Goal: Task Accomplishment & Management: Use online tool/utility

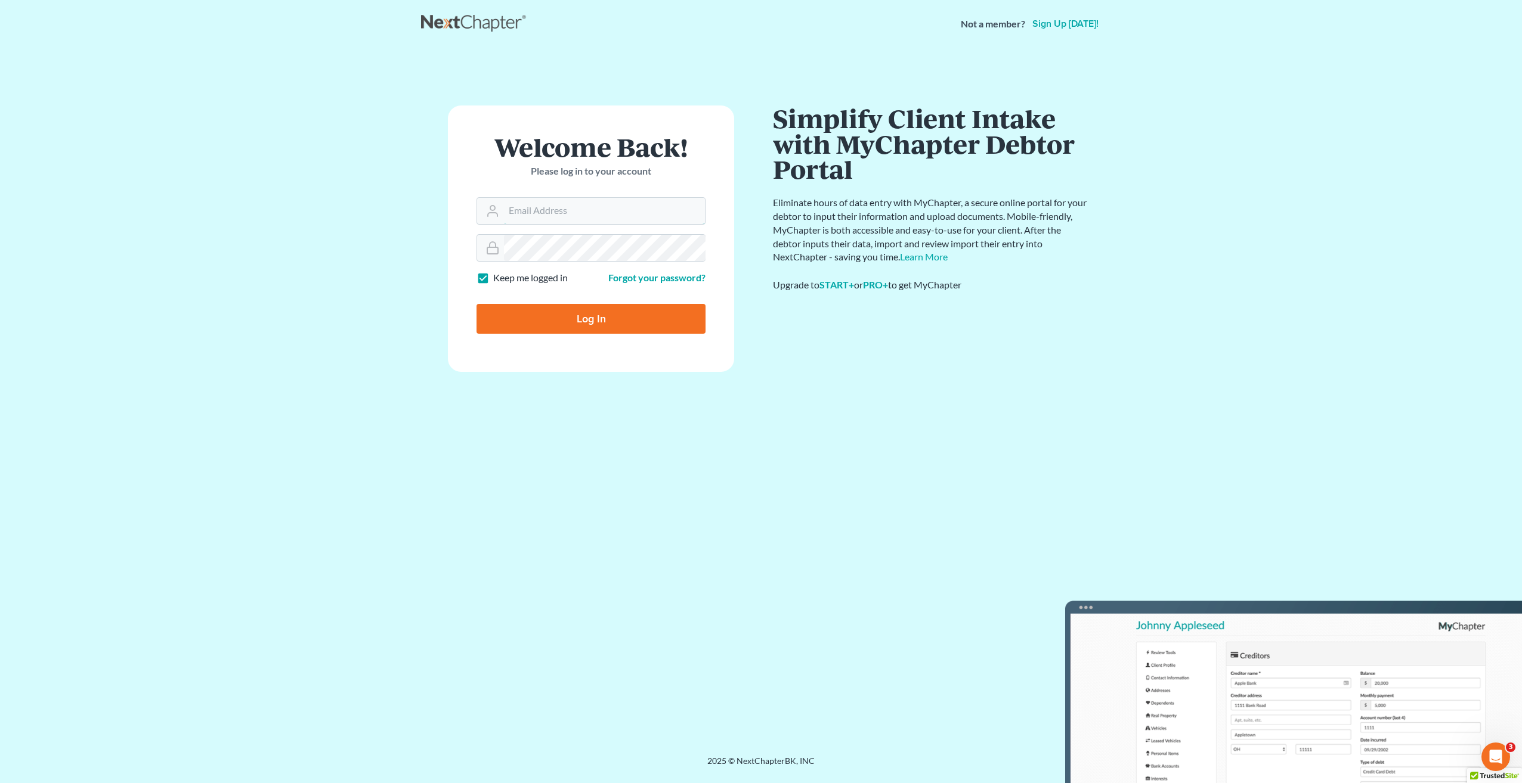
type input "maria.vazquez@thatlawlady.com"
click at [596, 317] on input "Log In" at bounding box center [590, 319] width 229 height 30
type input "Thinking..."
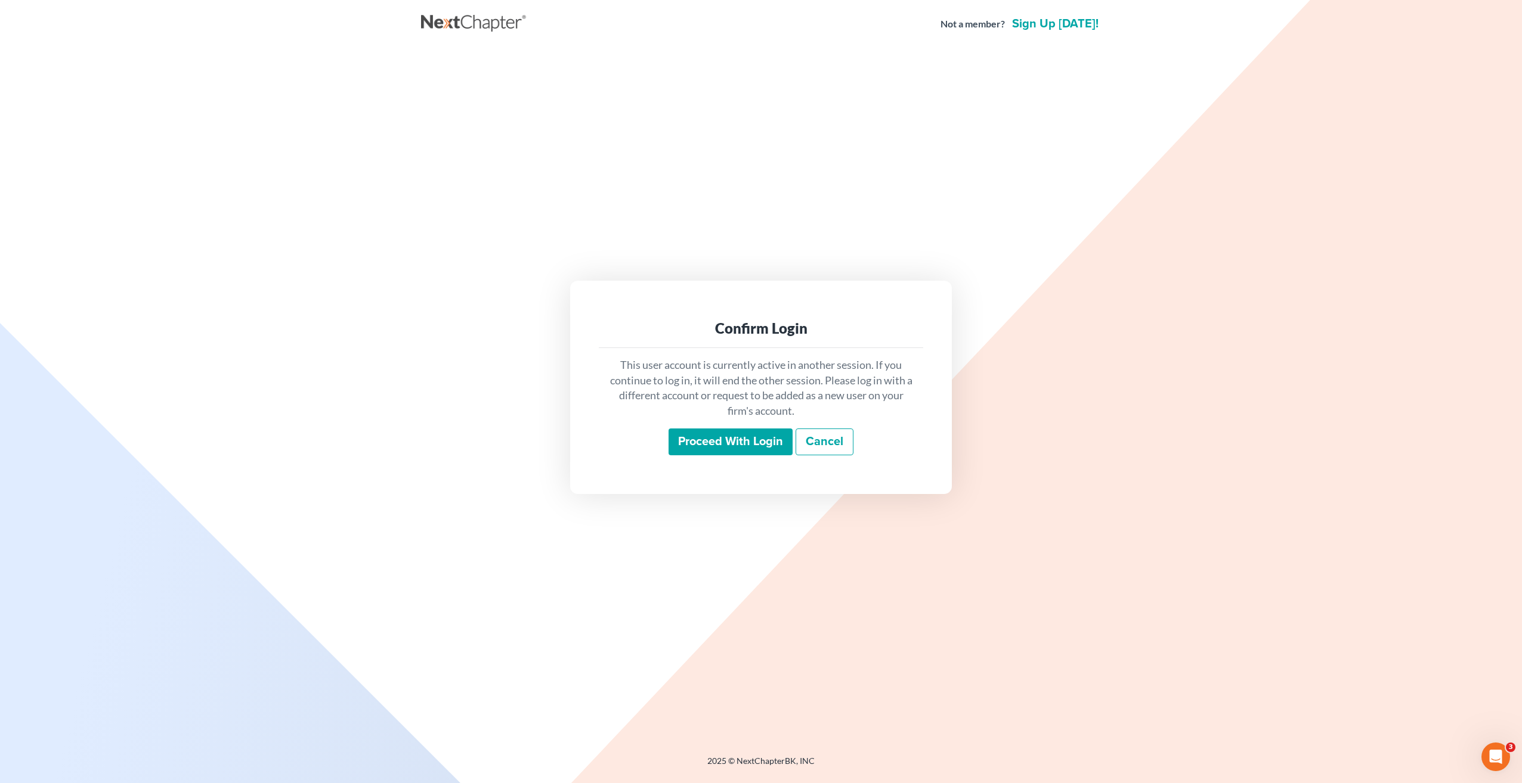
click at [762, 439] on input "Proceed with login" at bounding box center [730, 442] width 124 height 27
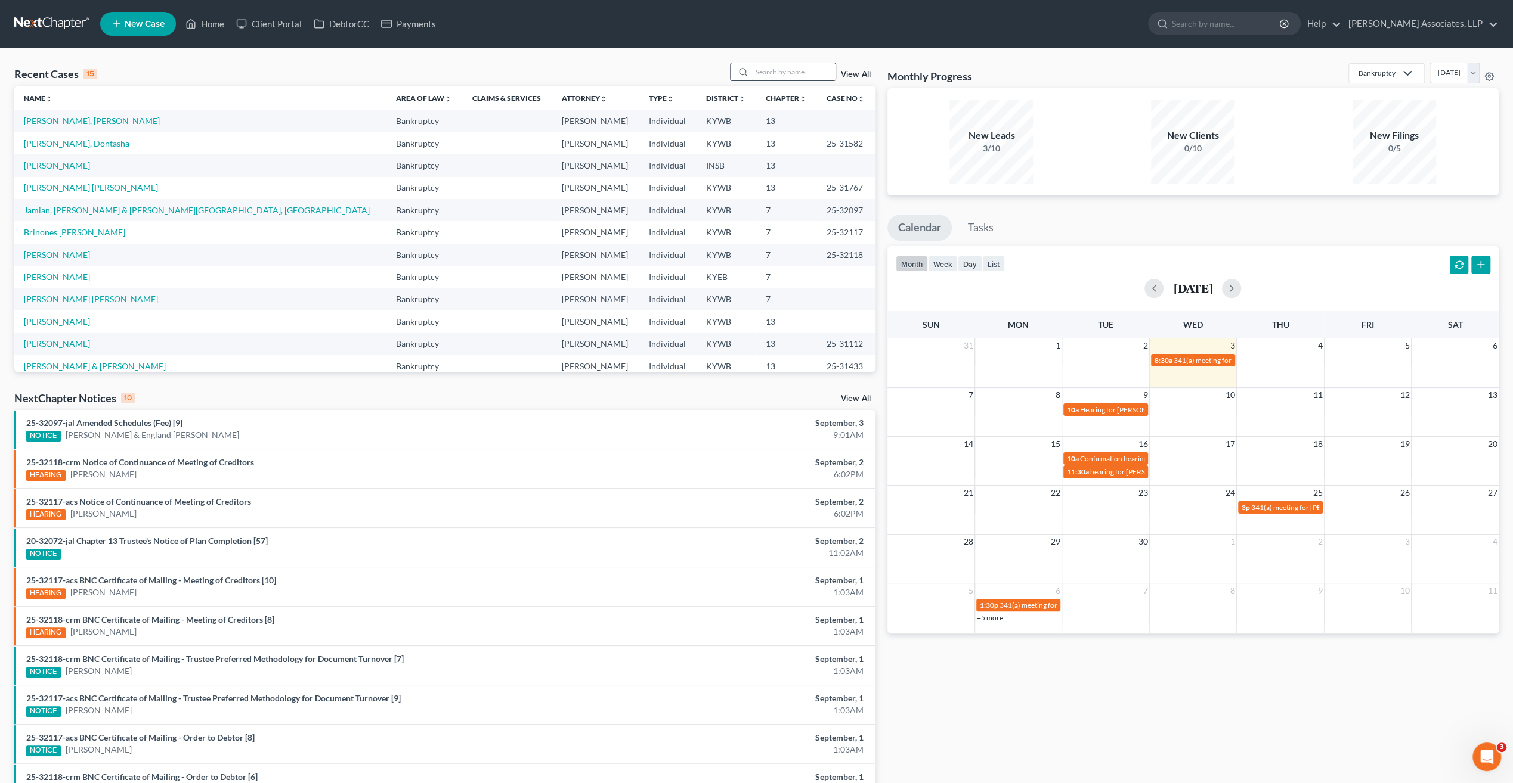
click at [783, 75] on input "search" at bounding box center [793, 71] width 83 height 17
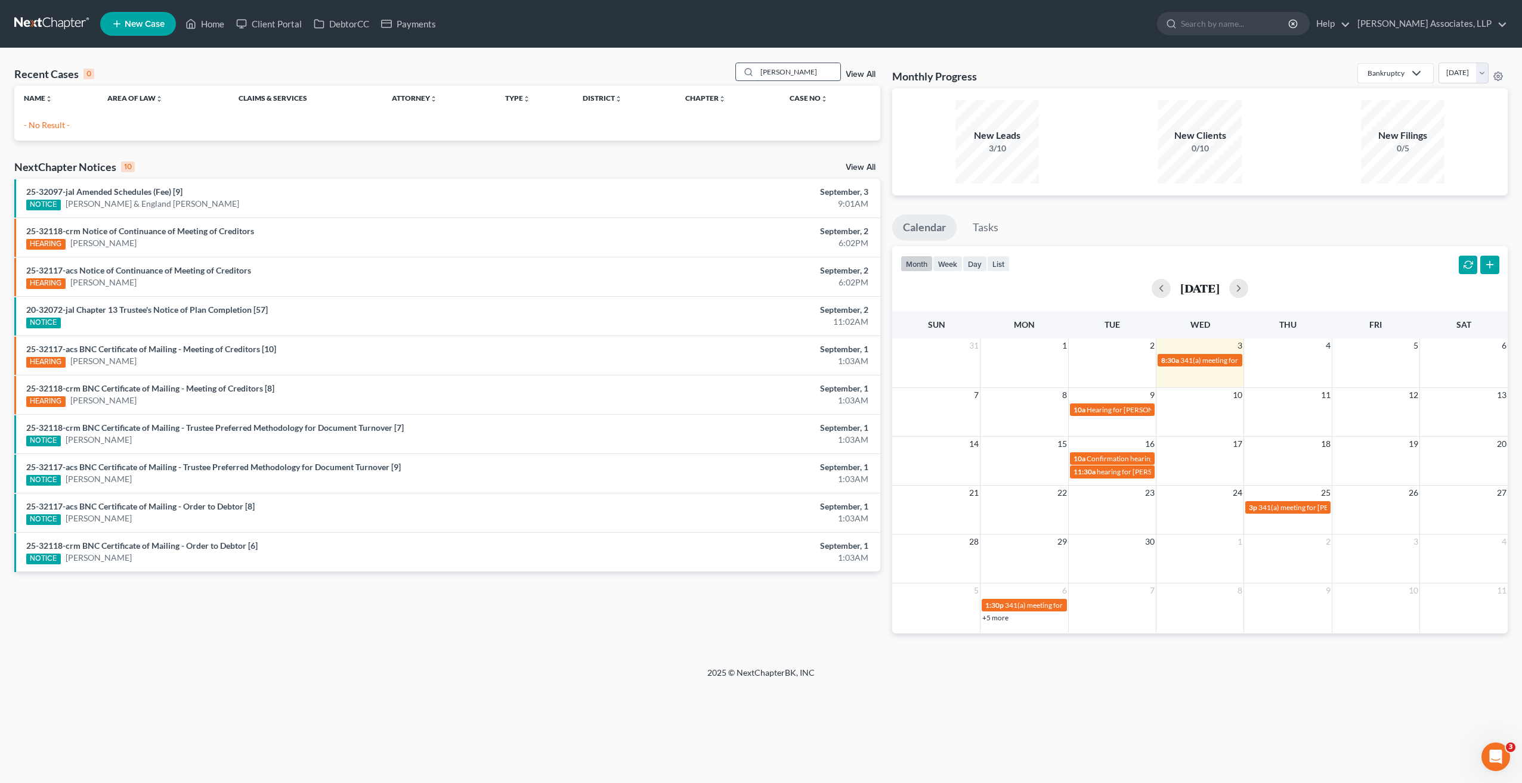
drag, startPoint x: 799, startPoint y: 72, endPoint x: 747, endPoint y: 72, distance: 52.5
click at [747, 72] on div "[PERSON_NAME]" at bounding box center [788, 72] width 106 height 18
drag, startPoint x: 863, startPoint y: 687, endPoint x: 847, endPoint y: 571, distance: 116.8
click at [863, 686] on div "2025 © NextChapterBK, INC" at bounding box center [761, 677] width 680 height 21
drag, startPoint x: 803, startPoint y: 70, endPoint x: 717, endPoint y: 74, distance: 85.9
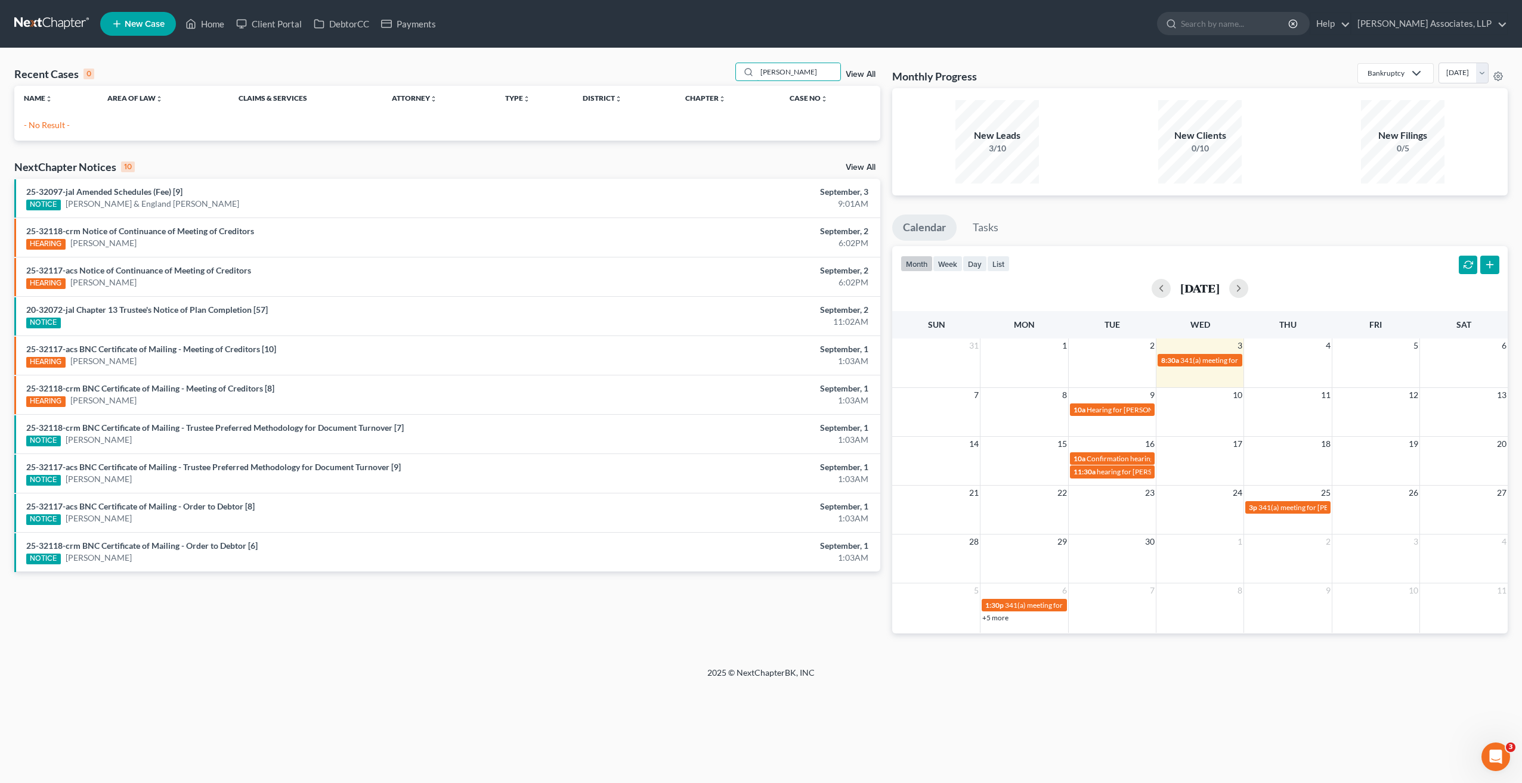
click at [717, 74] on div "Recent Cases 0 [PERSON_NAME] View All" at bounding box center [447, 74] width 866 height 23
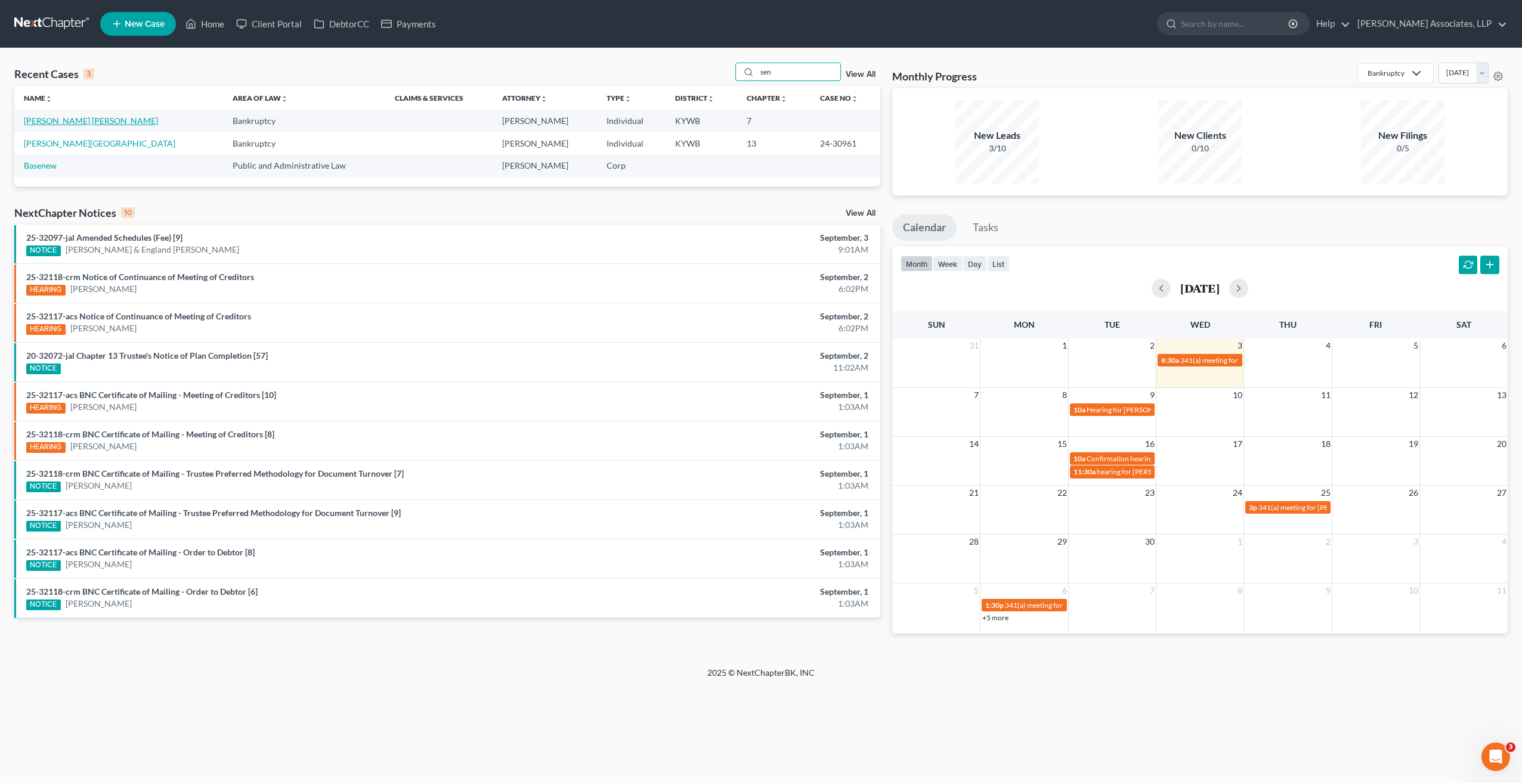
type input "sen"
click at [102, 122] on link "[PERSON_NAME] [PERSON_NAME]" at bounding box center [91, 121] width 134 height 10
click at [101, 122] on link "[PERSON_NAME] [PERSON_NAME]" at bounding box center [91, 121] width 134 height 10
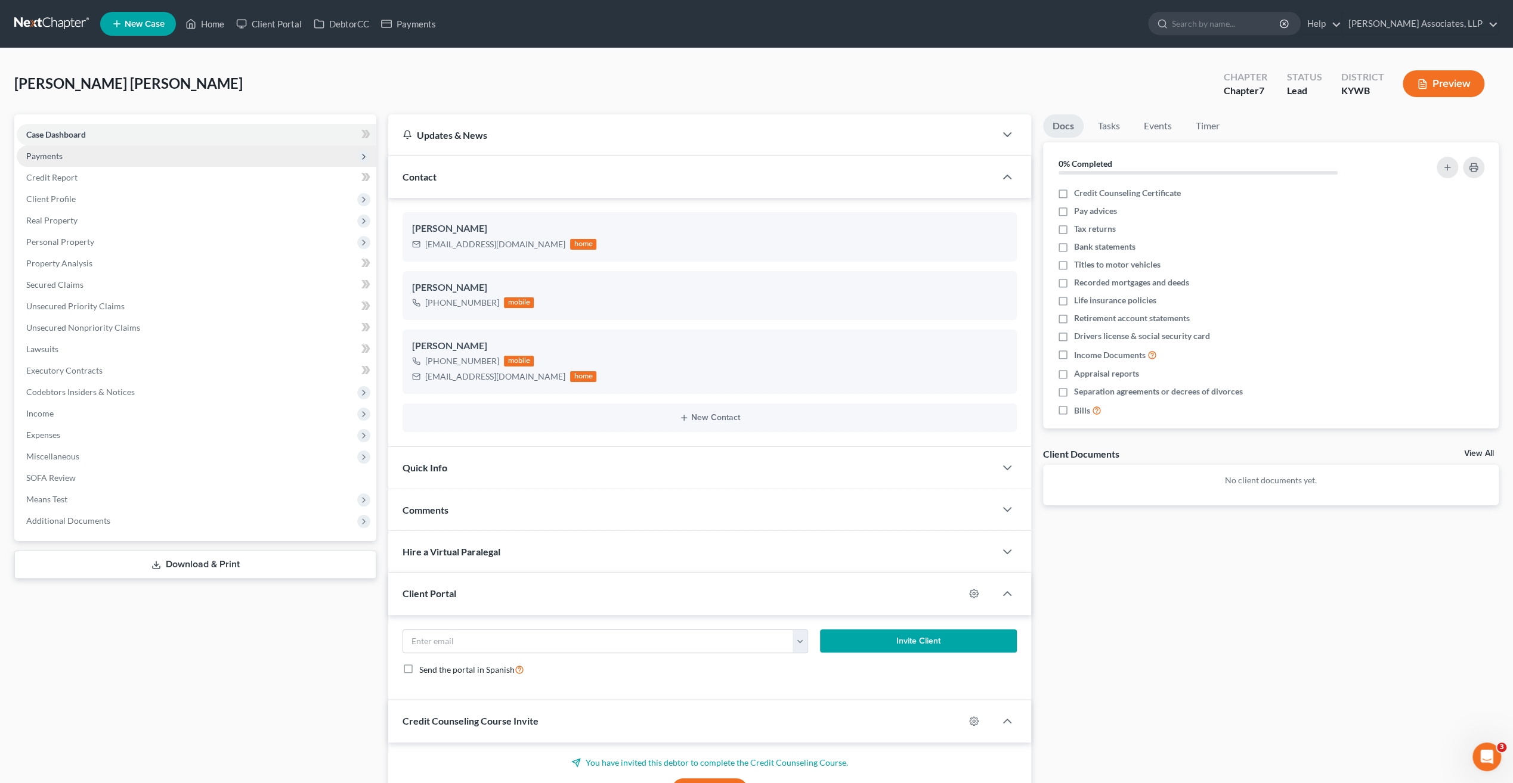
click at [57, 157] on span "Payments" at bounding box center [44, 156] width 36 height 10
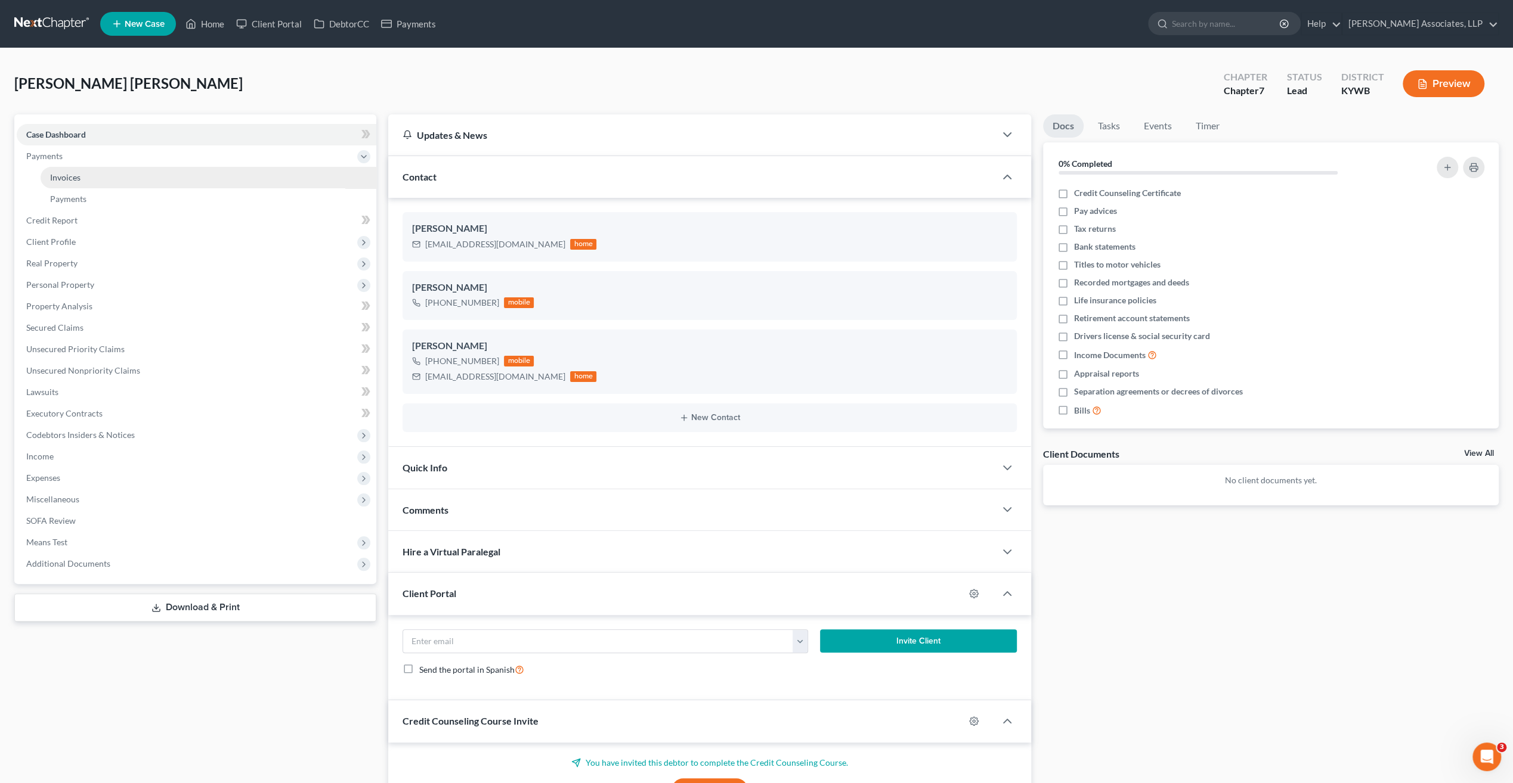
click at [70, 177] on span "Invoices" at bounding box center [65, 177] width 30 height 10
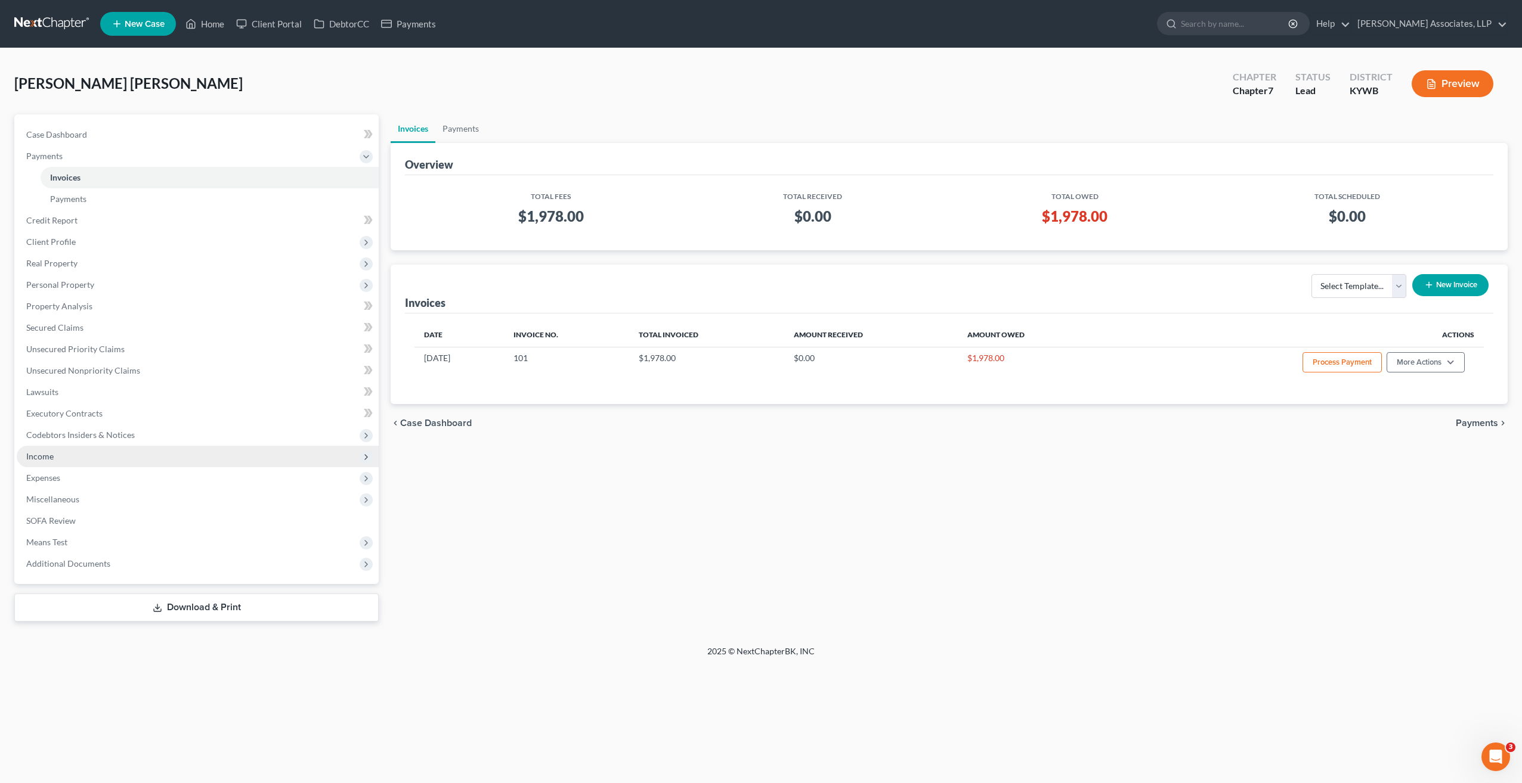
click at [48, 457] on span "Income" at bounding box center [39, 456] width 27 height 10
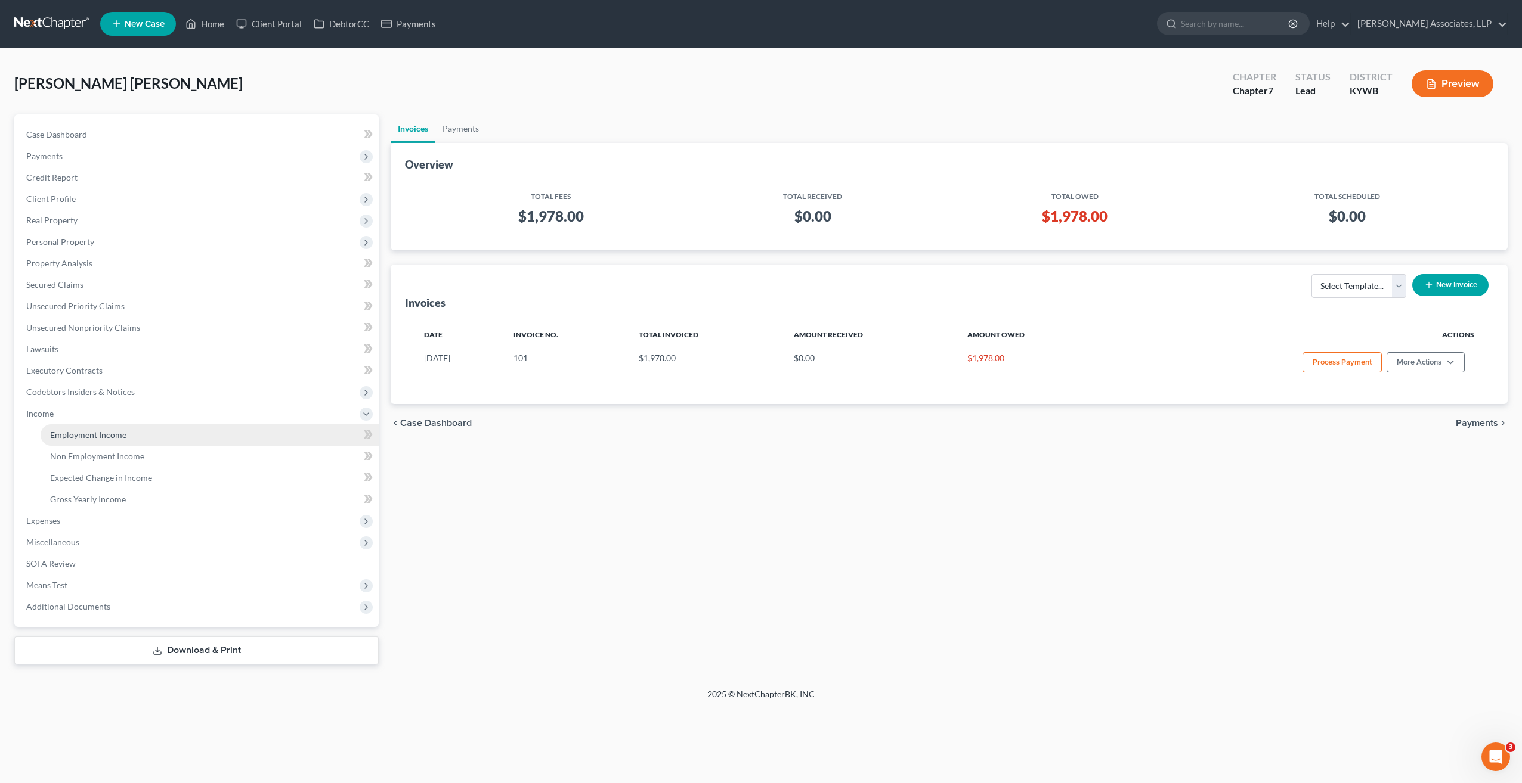
click at [88, 437] on span "Employment Income" at bounding box center [88, 435] width 76 height 10
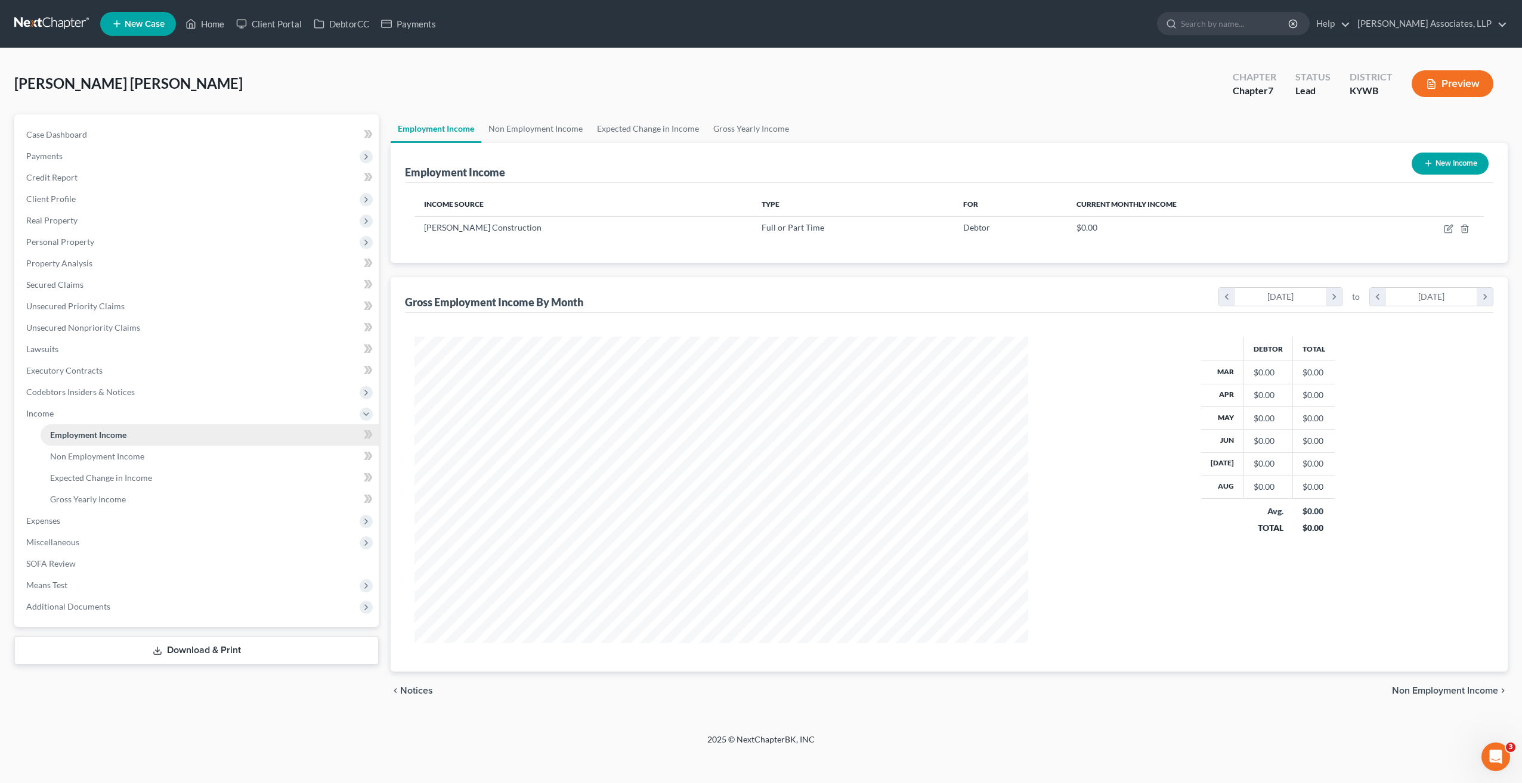
scroll to position [306, 637]
drag, startPoint x: 105, startPoint y: 459, endPoint x: 93, endPoint y: 447, distance: 16.4
click at [105, 459] on span "Non Employment Income" at bounding box center [97, 456] width 94 height 10
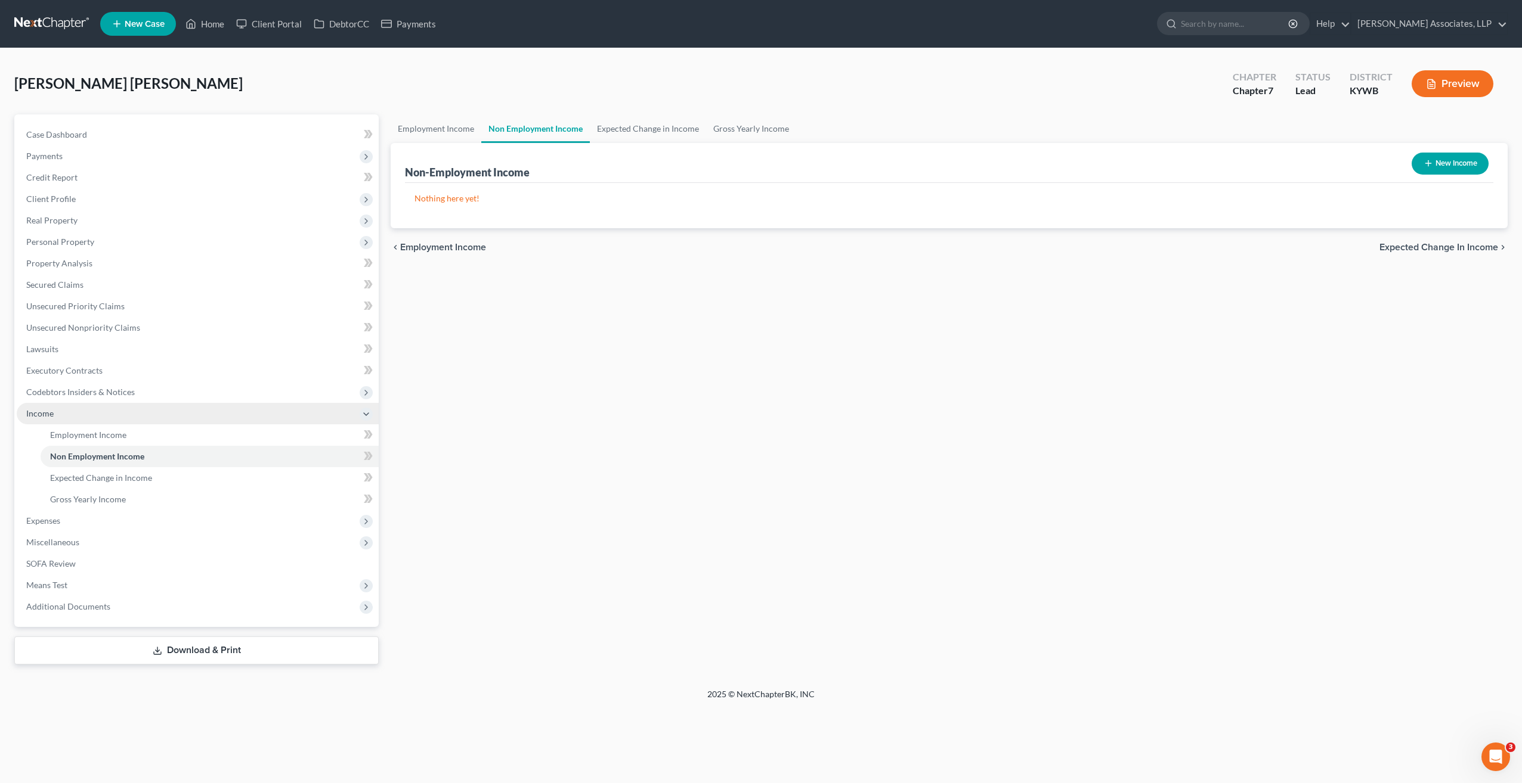
click at [51, 413] on span "Income" at bounding box center [39, 413] width 27 height 10
